Goal: Task Accomplishment & Management: Manage account settings

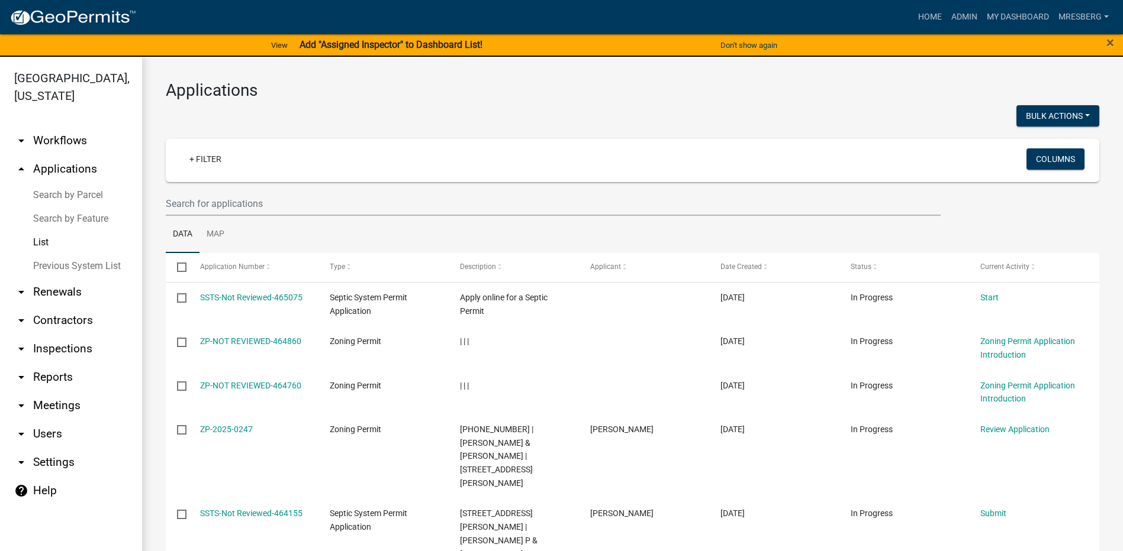
select select "3: 100"
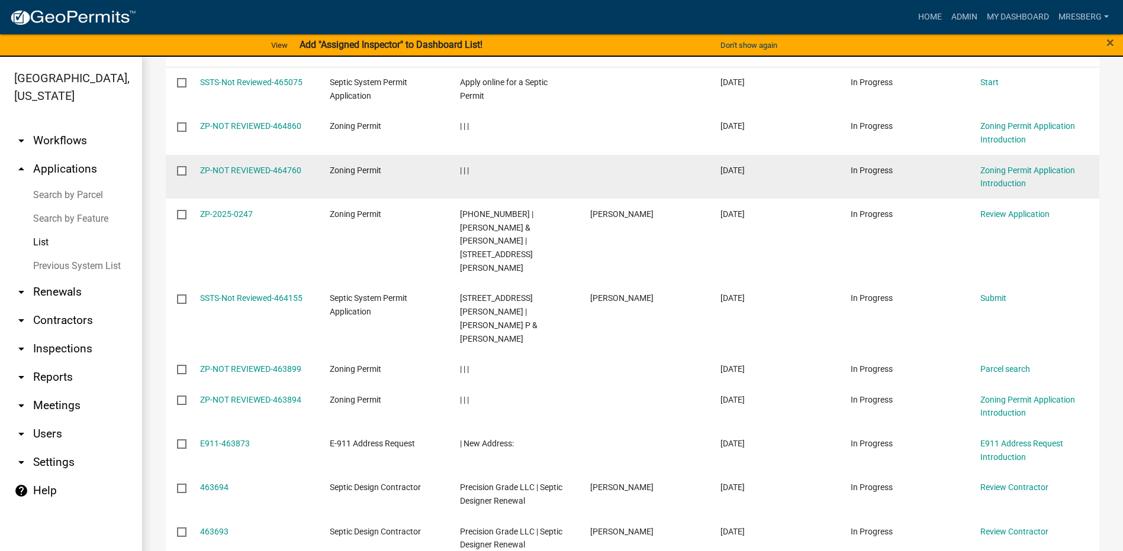
scroll to position [237, 0]
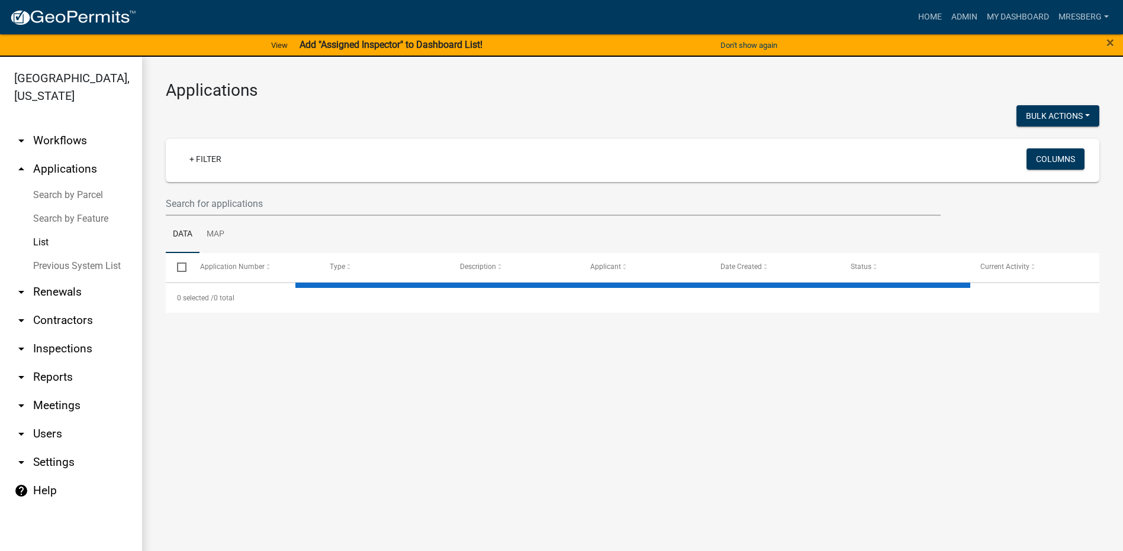
select select "3: 100"
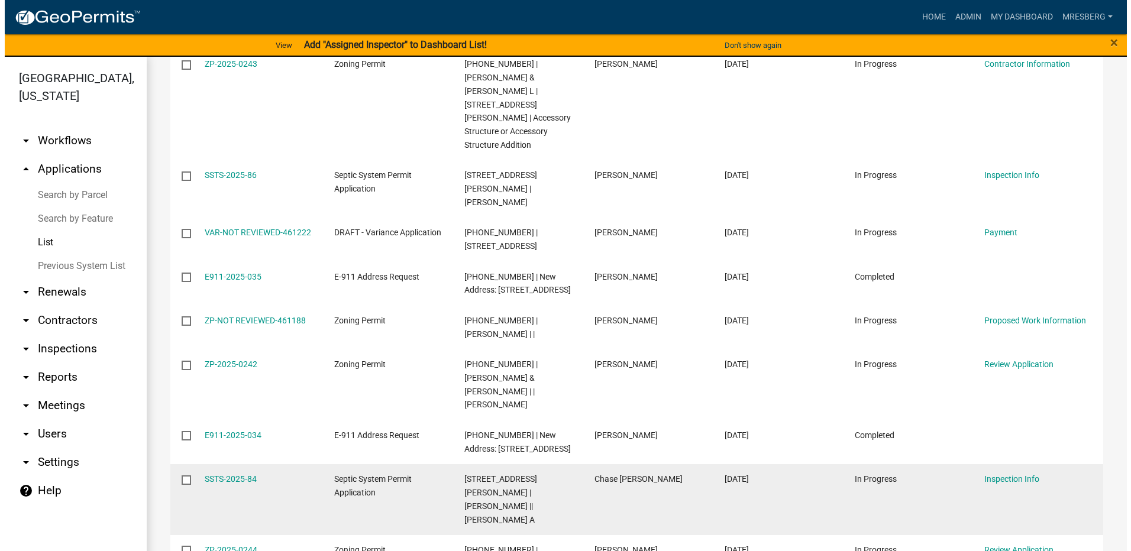
scroll to position [1124, 0]
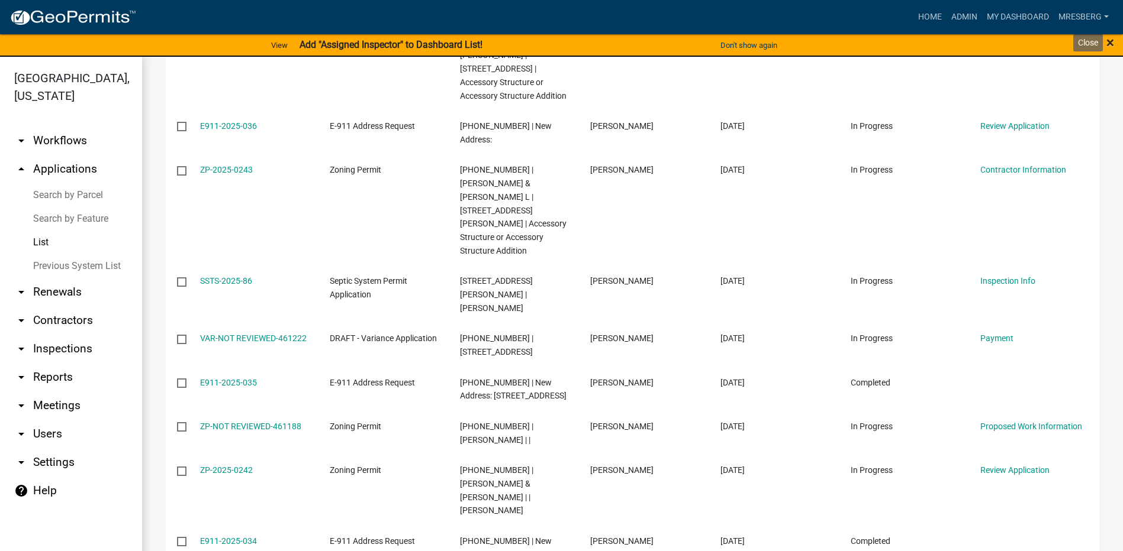
click at [1111, 40] on span "×" at bounding box center [1110, 42] width 8 height 17
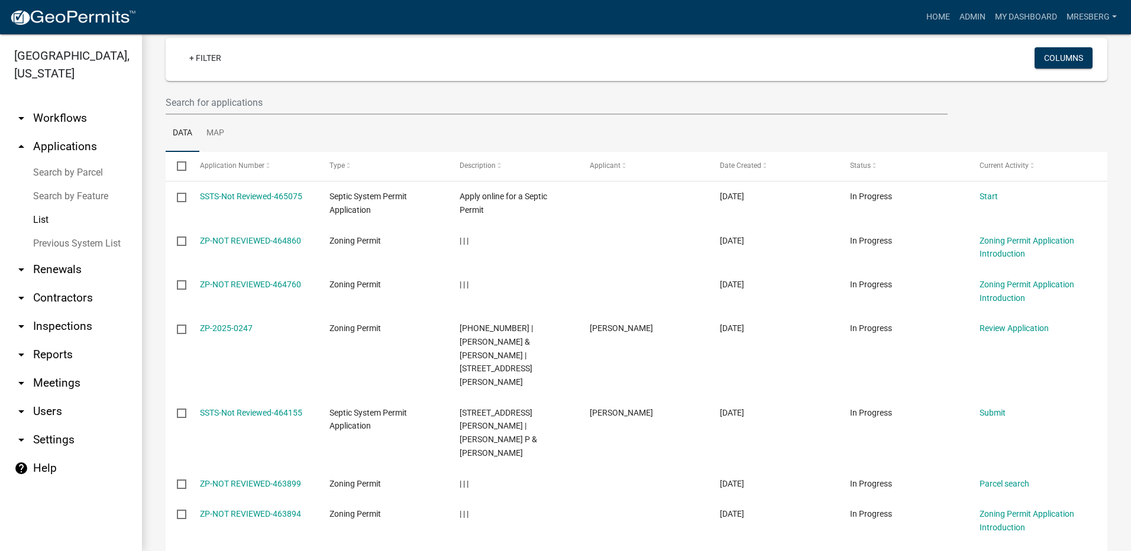
scroll to position [0, 0]
